Goal: Obtain resource: Obtain resource

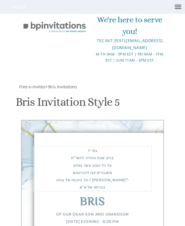
scroll to position [140, 0]
click at [97, 147] on div "בס״ד ברוב שבח והודיה להשי”ת על כל הטוב אשר גמלנו מתכבדים אנו להודיעכם על היכנסו…" at bounding box center [92, 169] width 119 height 45
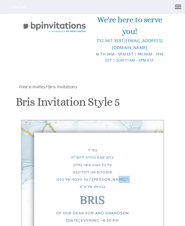
click at [97, 147] on div "בס״ד ברוב שבח והודיה להשי”ת על כל הטוב אשר גמלנו מתכבדים אנו להודיעכם על היכנסו…" at bounding box center [92, 169] width 119 height 44
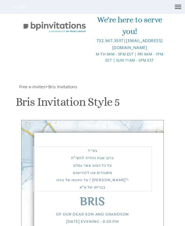
type textarea "בס״ד ברוב שבח והודיה להשי”ת על כל הטוב אשר גמלנו מתכבדים אנו להודיעכם על היכנסו…"
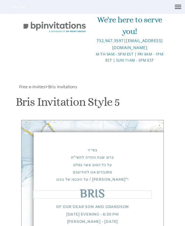
paste textarea "בבריתו של א”א"
type textarea "בבריתו של א”א"
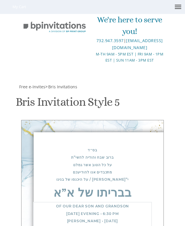
click at [74, 202] on div "Of our dear son and grandson sunday evening • 6:30 pm ז׳ אלול • august 31 Mishk…" at bounding box center [92, 221] width 119 height 38
click at [74, 202] on div "Of our dear son and grandson sunday evening • 6:30 pm ז׳ אלול • august 31 Mishk…" at bounding box center [92, 220] width 119 height 37
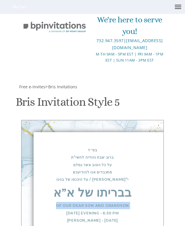
click at [74, 202] on div "Of our dear son and grandson sunday evening • 6:30 pm ז׳ אלול • august 31 Mishk…" at bounding box center [92, 220] width 119 height 37
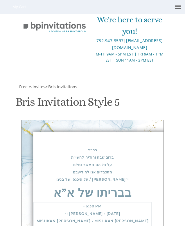
drag, startPoint x: 67, startPoint y: 119, endPoint x: 45, endPoint y: 120, distance: 22.4
drag, startPoint x: 75, startPoint y: 126, endPoint x: 29, endPoint y: 126, distance: 46.0
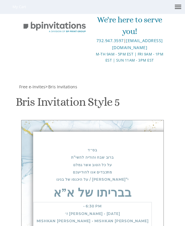
drag, startPoint x: 93, startPoint y: 127, endPoint x: 66, endPoint y: 127, distance: 27.1
drag, startPoint x: 63, startPoint y: 132, endPoint x: 31, endPoint y: 132, distance: 31.7
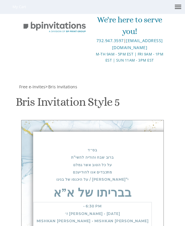
type textarea "יום ראשון אחה״צ • 18:30 ז׳ אלול משכן חיים שלמה • משכן אסתר רחוב מיכל 10"
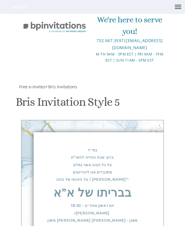
drag, startPoint x: 79, startPoint y: 121, endPoint x: 39, endPoint y: 134, distance: 42.2
type textarea "C"
type textarea "משפחת בוכלר משפחת ווינער"
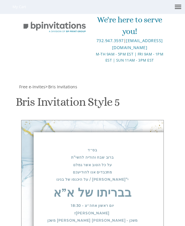
click at [92, 147] on div "בס״ד ברוב שבח והודיה להשי”ת על כל הטוב אשר גמלנו מתכבדים אנו להודיעכם על היכנסו…" at bounding box center [92, 165] width 119 height 37
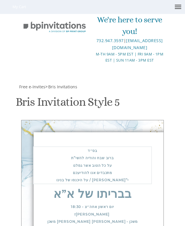
type textarea "ברוב שבח והודיה להשי”ת על כל הטוב אשר גמלנו מתכבדים אנו להודיעכם על היכנסו של ב…"
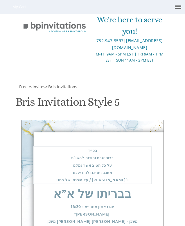
scroll to position [303, 0]
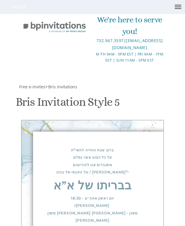
scroll to position [186, 0]
drag, startPoint x: 58, startPoint y: 181, endPoint x: 41, endPoint y: 183, distance: 16.9
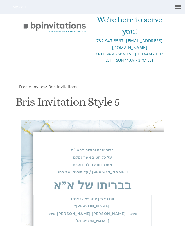
drag, startPoint x: 45, startPoint y: 189, endPoint x: 33, endPoint y: 188, distance: 12.6
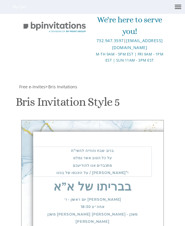
scroll to position [245, 0]
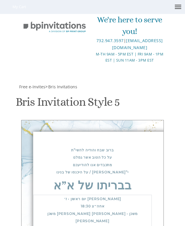
drag, startPoint x: 58, startPoint y: 130, endPoint x: 42, endPoint y: 131, distance: 16.3
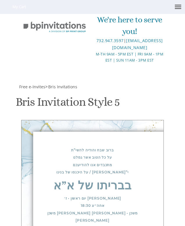
scroll to position [121, 0]
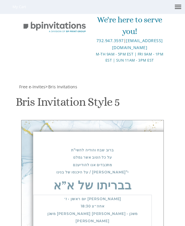
drag, startPoint x: 61, startPoint y: 121, endPoint x: 41, endPoint y: 123, distance: 20.5
drag, startPoint x: 39, startPoint y: 123, endPoint x: 32, endPoint y: 122, distance: 7.6
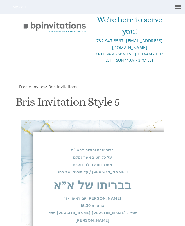
scroll to position [215, 0]
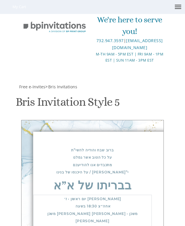
drag, startPoint x: 33, startPoint y: 156, endPoint x: 69, endPoint y: 156, distance: 35.2
type textarea "יום ראשון • ז׳ אלול בשעה 18:30 אחה״צ משכן חיים שלמה • משכן אסתר רחוב מיכל 10"
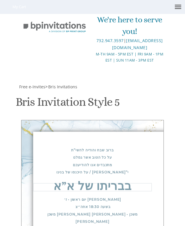
scroll to position [306, 0]
drag, startPoint x: 32, startPoint y: 42, endPoint x: 61, endPoint y: 47, distance: 29.8
type textarea "בבריתו של א״א"
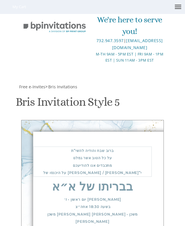
scroll to position [0, 0]
type textarea "בס״ד ברוב שבח והודיה להשי”ת על כל הטוב אשר גמלנו מתכבדים אנו להודיעכם על היכנסו…"
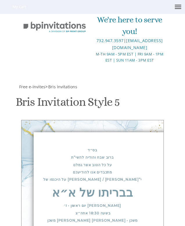
scroll to position [337, 0]
click at [178, 9] on link at bounding box center [178, 6] width 14 height 13
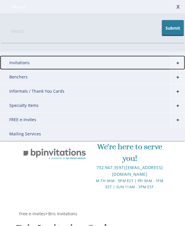
click at [23, 64] on link "Invitations" at bounding box center [92, 63] width 185 height 14
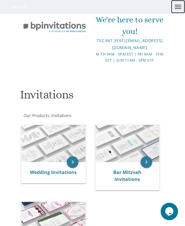
click at [178, 7] on span at bounding box center [178, 6] width 6 height 1
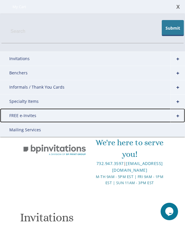
click at [32, 113] on link "FREE e-Invites" at bounding box center [92, 115] width 185 height 14
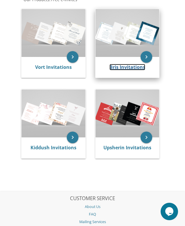
click at [123, 66] on link "Bris Invitations" at bounding box center [128, 67] width 36 height 6
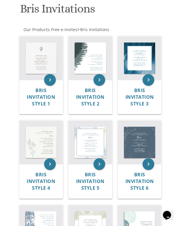
scroll to position [90, 0]
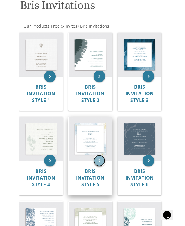
click at [97, 160] on icon "keyboard_arrow_right" at bounding box center [100, 161] width 12 height 12
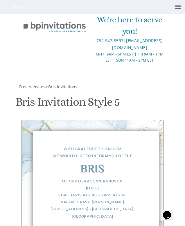
scroll to position [127, 0]
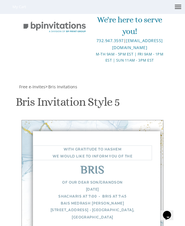
type textarea "בס״ד With gratitude to Hashem We would like to invite you to the"
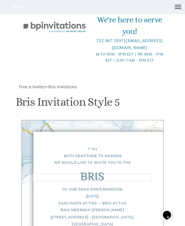
scroll to position [169, 0]
drag, startPoint x: 47, startPoint y: 184, endPoint x: 26, endPoint y: 188, distance: 20.8
type textarea "[PERSON_NAME]"
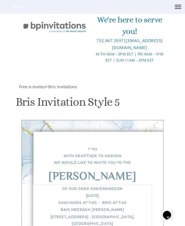
drag, startPoint x: 79, startPoint y: 152, endPoint x: 26, endPoint y: 152, distance: 52.4
drag, startPoint x: 95, startPoint y: 159, endPoint x: 33, endPoint y: 159, distance: 62.0
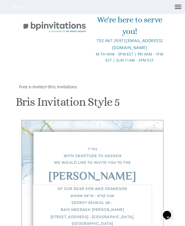
drag, startPoint x: 78, startPoint y: 165, endPoint x: 28, endPoint y: 166, distance: 49.8
drag, startPoint x: 104, startPoint y: 172, endPoint x: 31, endPoint y: 172, distance: 73.0
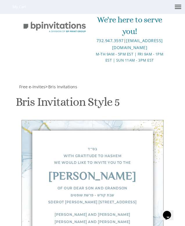
scroll to position [222, 0]
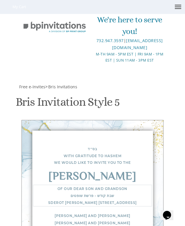
type textarea "Of our dear son and grandson שבת קודש • פרשת שופטים sderot [PERSON_NAME] 48 6th…"
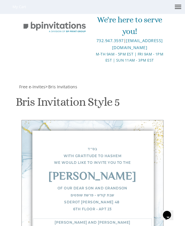
drag, startPoint x: 81, startPoint y: 192, endPoint x: 29, endPoint y: 193, distance: 52.7
type textarea "[PERSON_NAME] and [PERSON_NAME] [PERSON_NAME] and [PERSON_NAME] [PERSON_NAME] a…"
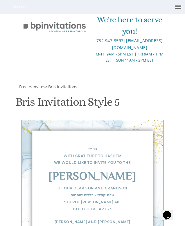
type input "[EMAIL_ADDRESS][DOMAIN_NAME]"
